Goal: Information Seeking & Learning: Learn about a topic

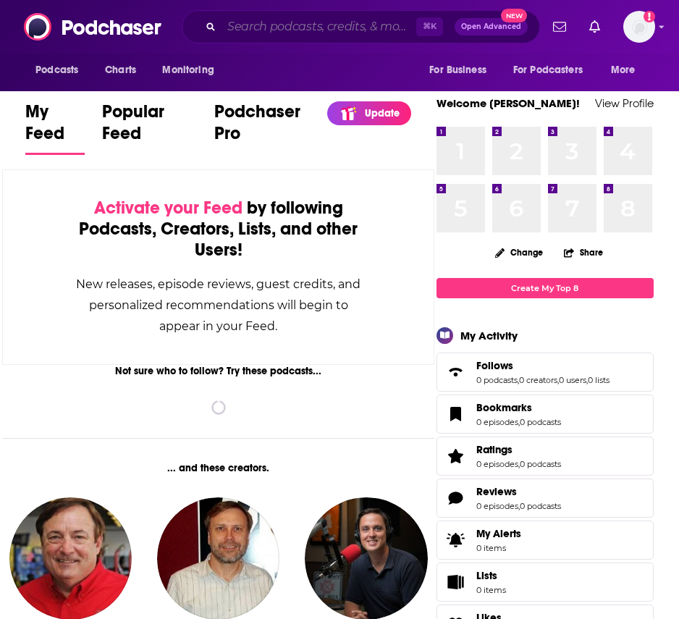
click at [284, 25] on input "Search podcasts, credits, & more..." at bounding box center [319, 26] width 195 height 23
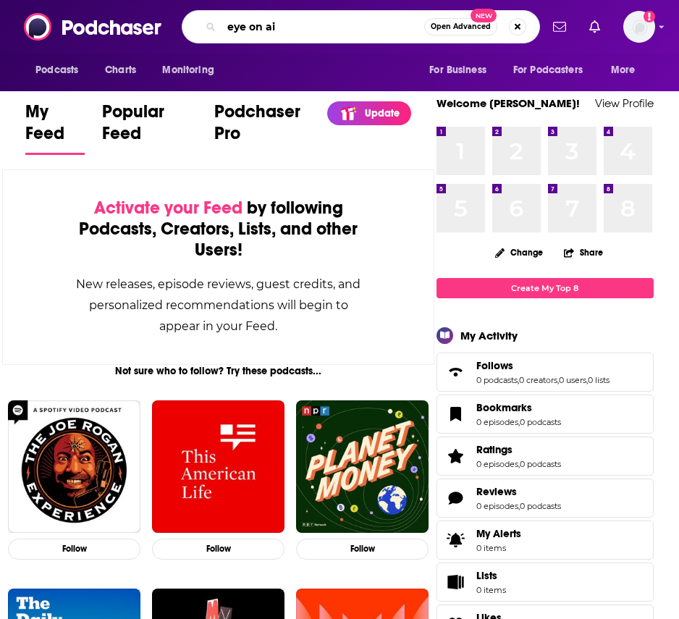
type input "eye on ai"
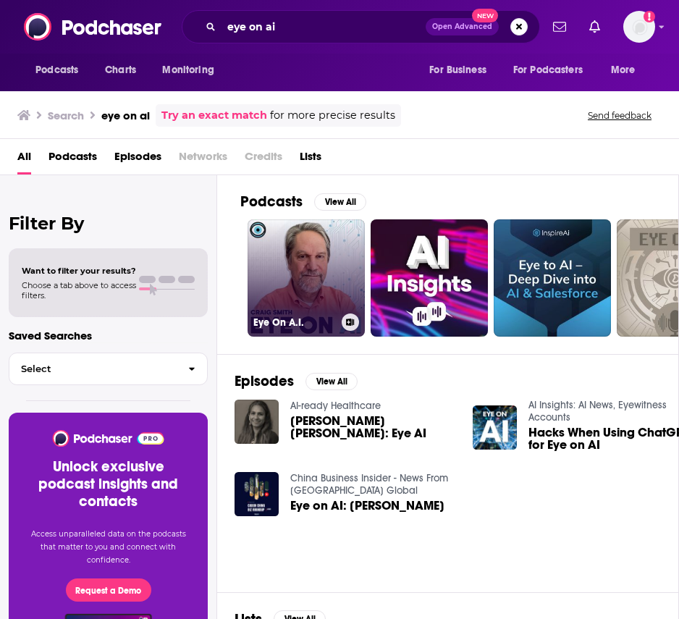
click at [327, 271] on link "Eye On A.I." at bounding box center [306, 277] width 117 height 117
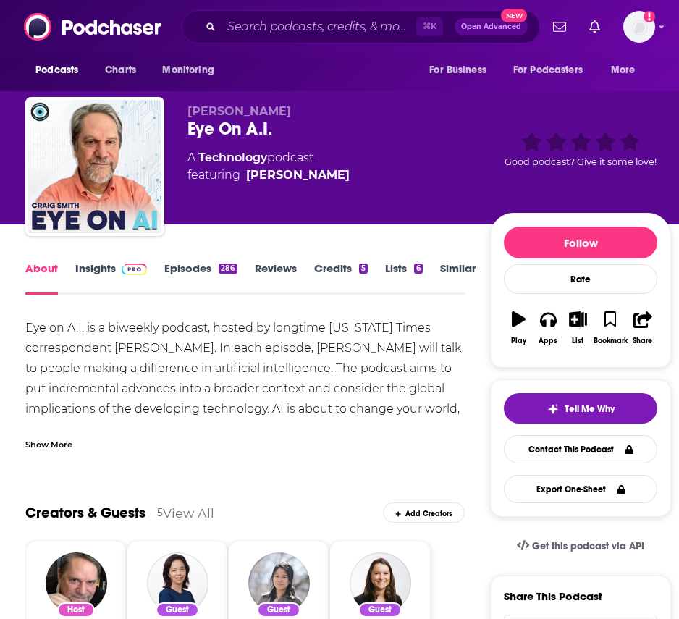
click at [123, 274] on img at bounding box center [134, 270] width 25 height 12
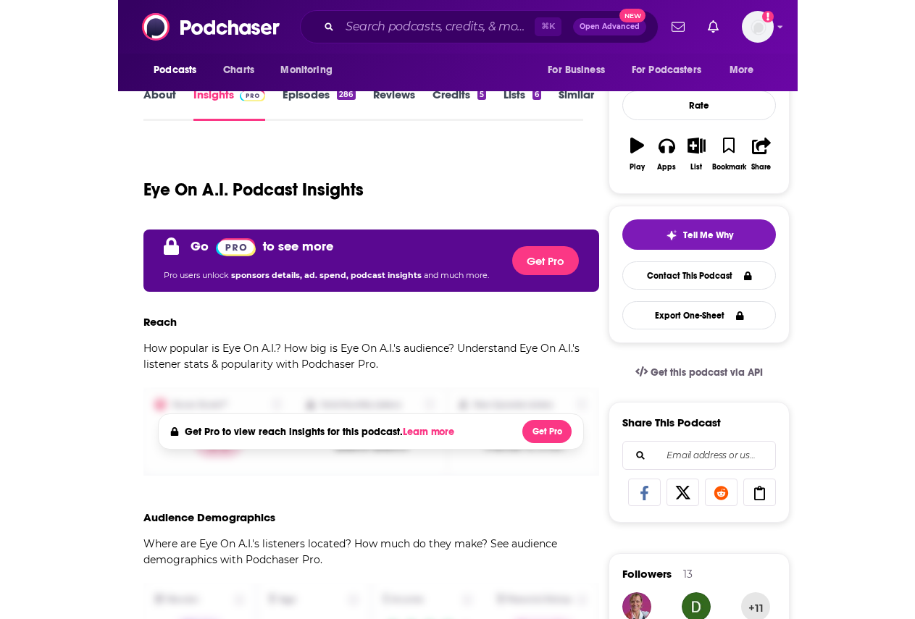
scroll to position [161, 0]
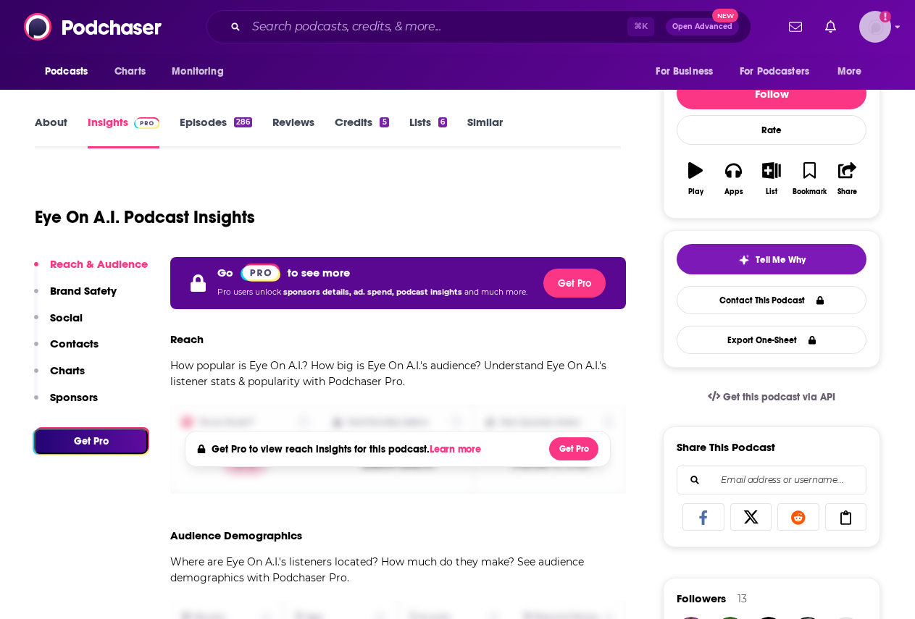
click at [679, 20] on img "Logged in as AnthonyLam" at bounding box center [875, 27] width 32 height 32
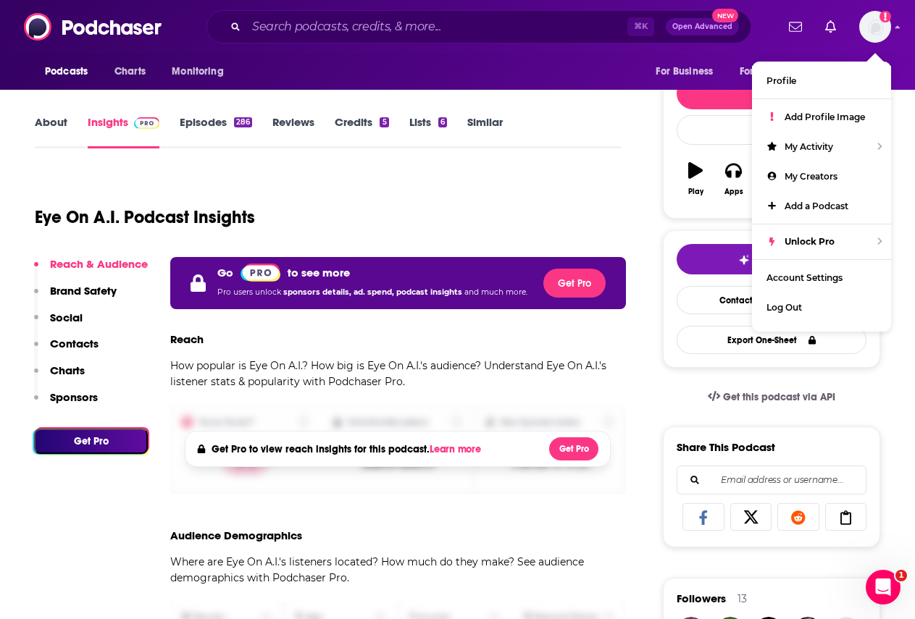
scroll to position [0, 0]
